Goal: Transaction & Acquisition: Purchase product/service

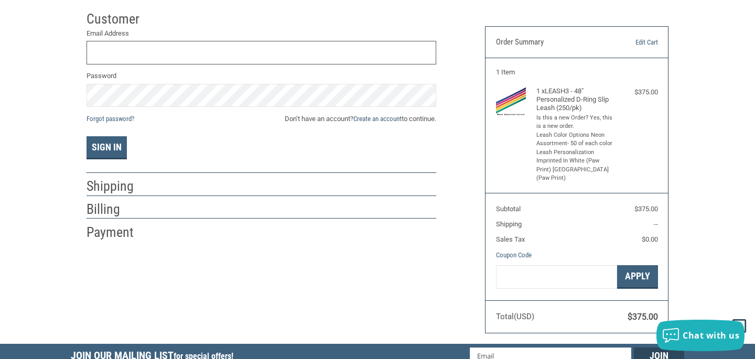
scroll to position [58, 0]
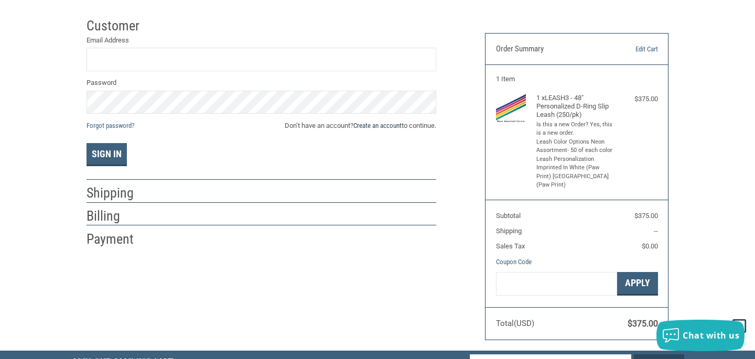
click at [391, 126] on link "Create an account" at bounding box center [377, 126] width 48 height 8
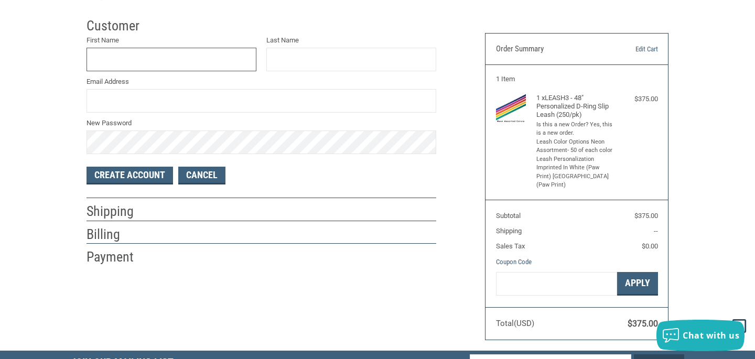
click at [189, 61] on input "First Name" at bounding box center [172, 60] width 170 height 24
type input "K"
type input "[PERSON_NAME]"
click at [161, 124] on label "New Password" at bounding box center [262, 123] width 350 height 10
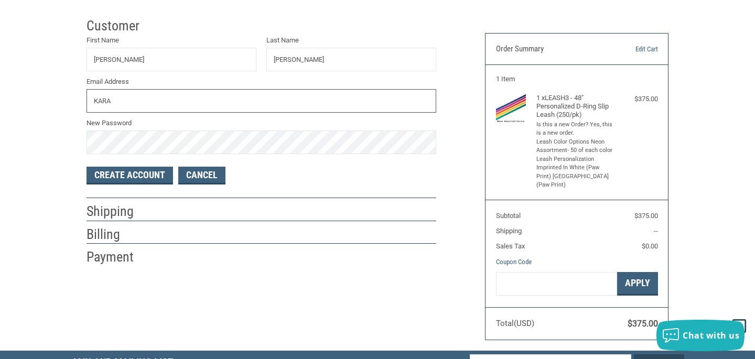
click at [161, 109] on input "KARA" at bounding box center [262, 101] width 350 height 24
type input "[EMAIL_ADDRESS][DOMAIN_NAME]"
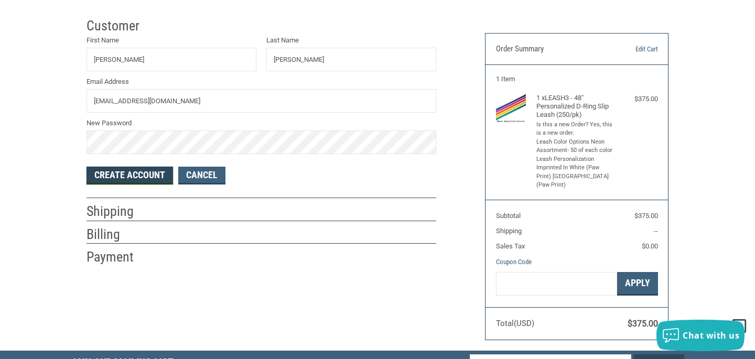
click at [132, 180] on button "Create Account" at bounding box center [130, 176] width 87 height 18
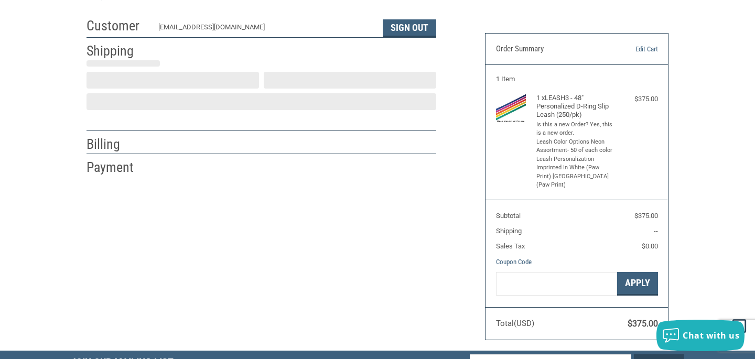
select select "US"
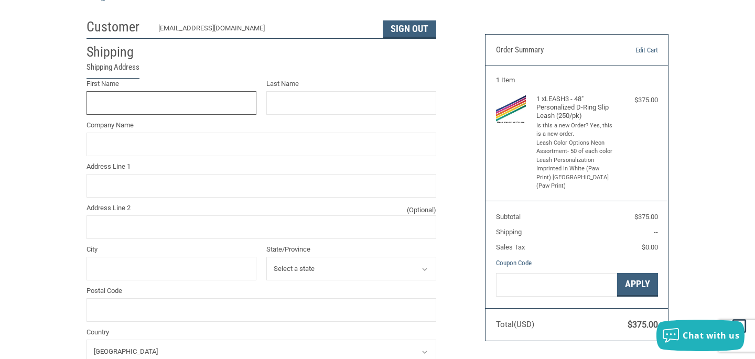
scroll to position [24, 0]
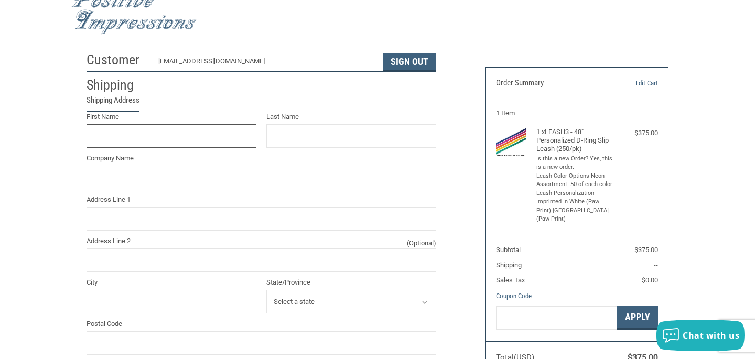
click at [216, 146] on input "First Name" at bounding box center [172, 136] width 170 height 24
type input "[PERSON_NAME]"
type input "8976 M 72 E"
type input "[GEOGRAPHIC_DATA]"
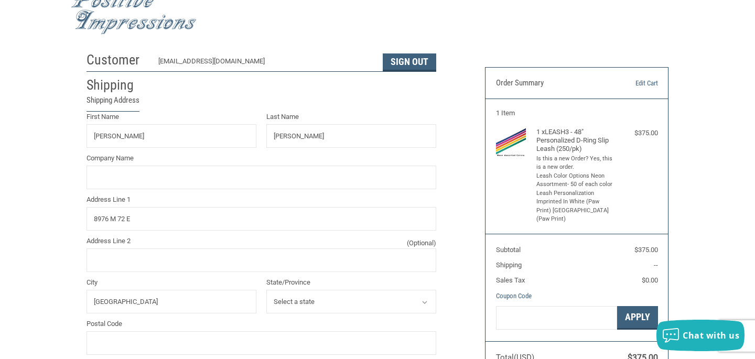
select select "MI"
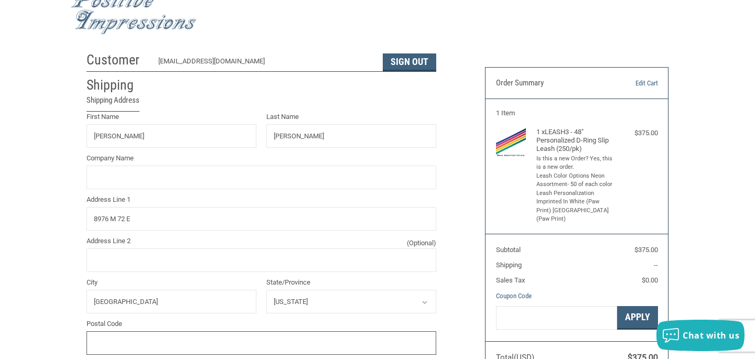
type input "49690"
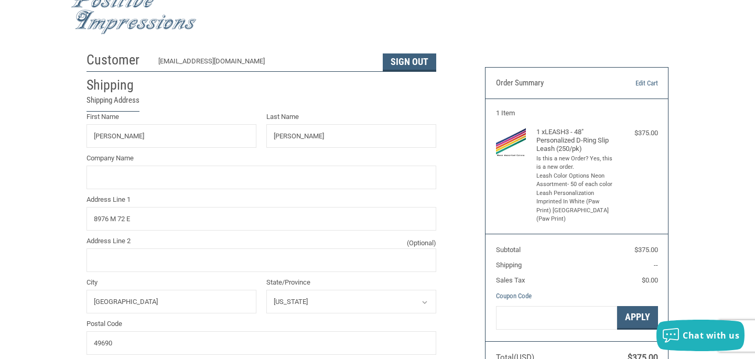
type input "2312672755"
click at [177, 185] on input "Company Name" at bounding box center [262, 178] width 350 height 24
type input "Williamsburg Animal Hospita"
type input "[PERSON_NAME]"
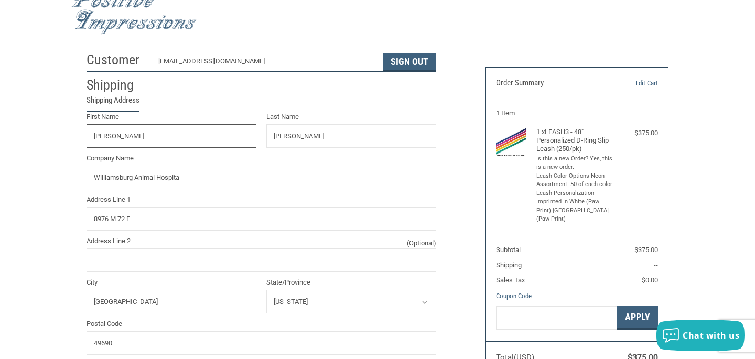
click at [231, 142] on input "[PERSON_NAME]" at bounding box center [172, 136] width 170 height 24
click at [230, 139] on input "[PERSON_NAME]" at bounding box center [172, 136] width 170 height 24
type input "[PERSON_NAME]"
click at [372, 131] on input "[PERSON_NAME]" at bounding box center [351, 136] width 170 height 24
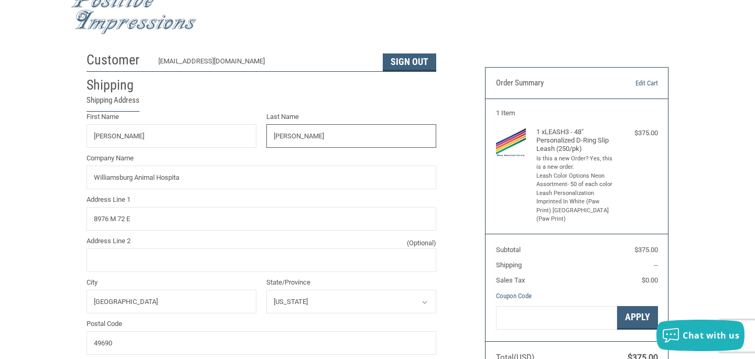
click at [372, 131] on input "[PERSON_NAME]" at bounding box center [351, 136] width 170 height 24
type input "FOw"
radio input "true"
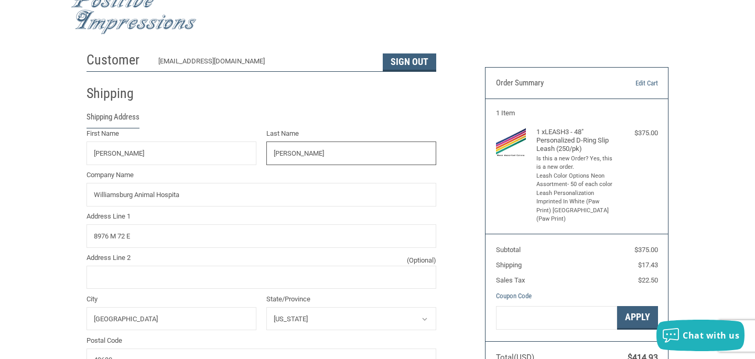
type input "[PERSON_NAME]"
click at [375, 106] on div "Shipping" at bounding box center [262, 94] width 350 height 36
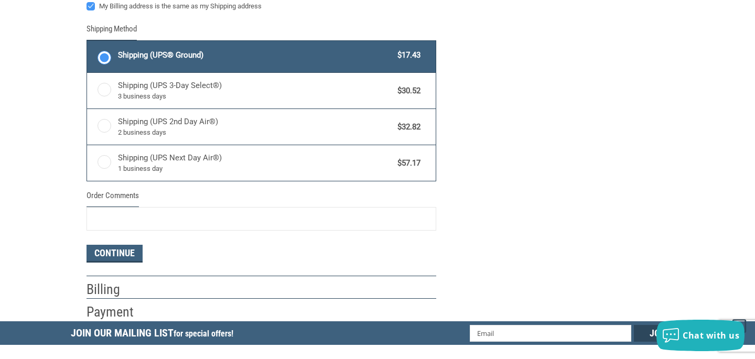
scroll to position [522, 0]
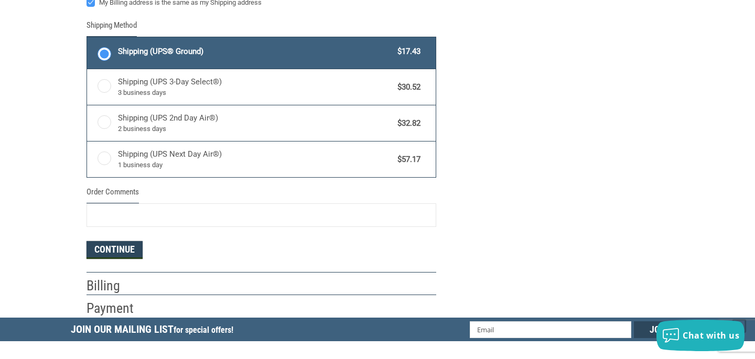
click at [125, 257] on button "Continue" at bounding box center [115, 250] width 56 height 18
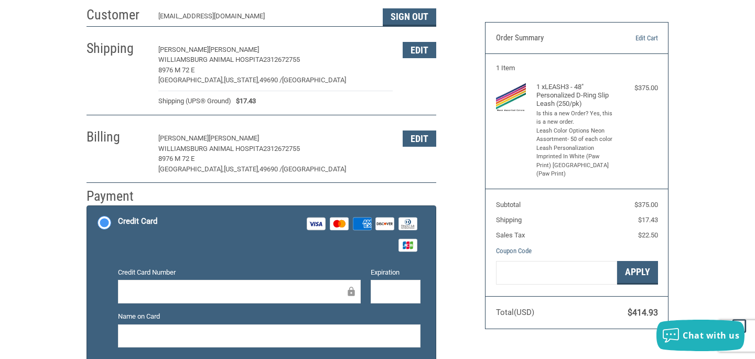
scroll to position [61, 0]
